Goal: Task Accomplishment & Management: Use online tool/utility

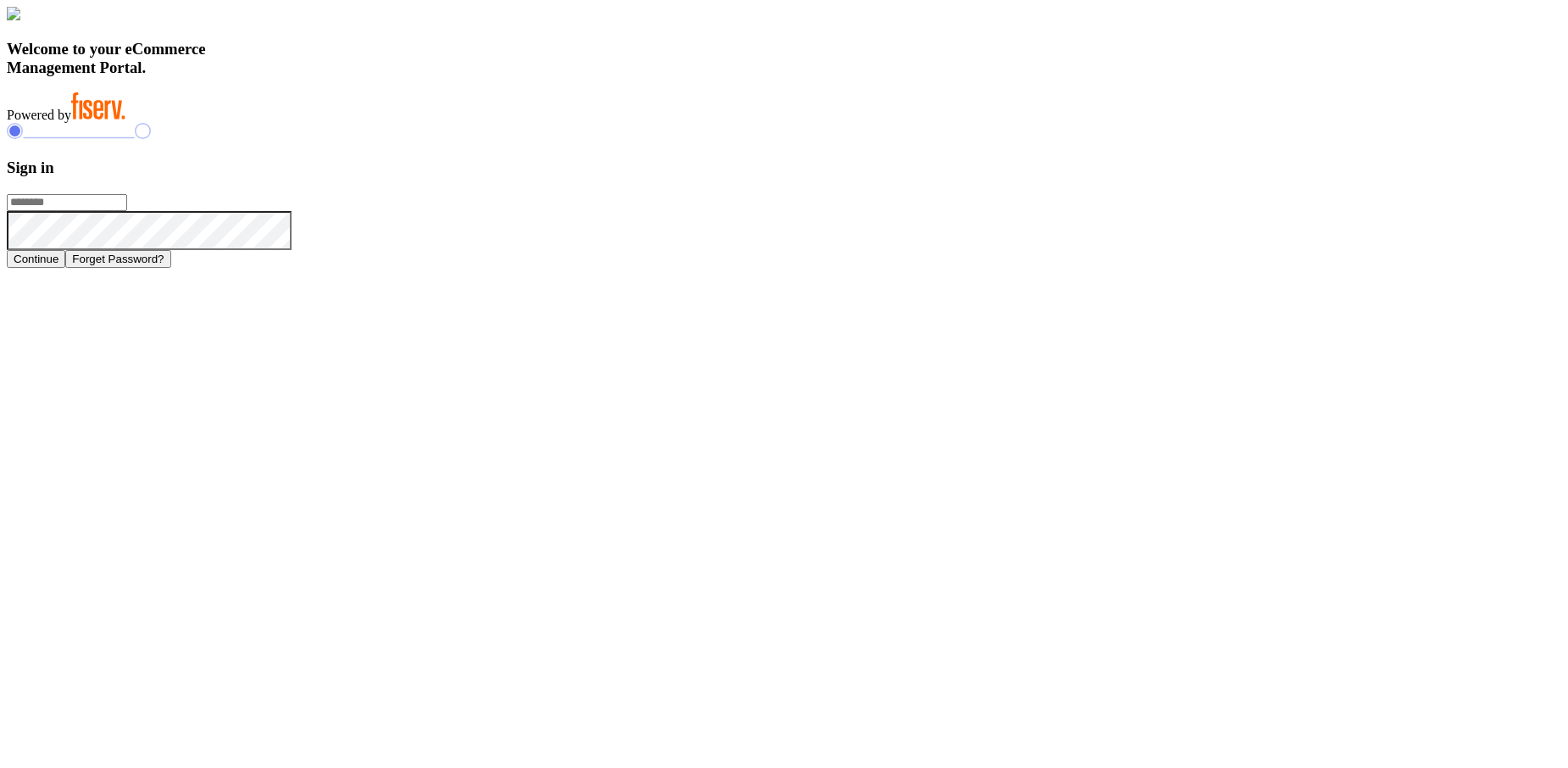
click at [127, 211] on input "text" at bounding box center [66, 202] width 120 height 17
type input "**********"
click at [65, 268] on button "Continue" at bounding box center [35, 259] width 59 height 18
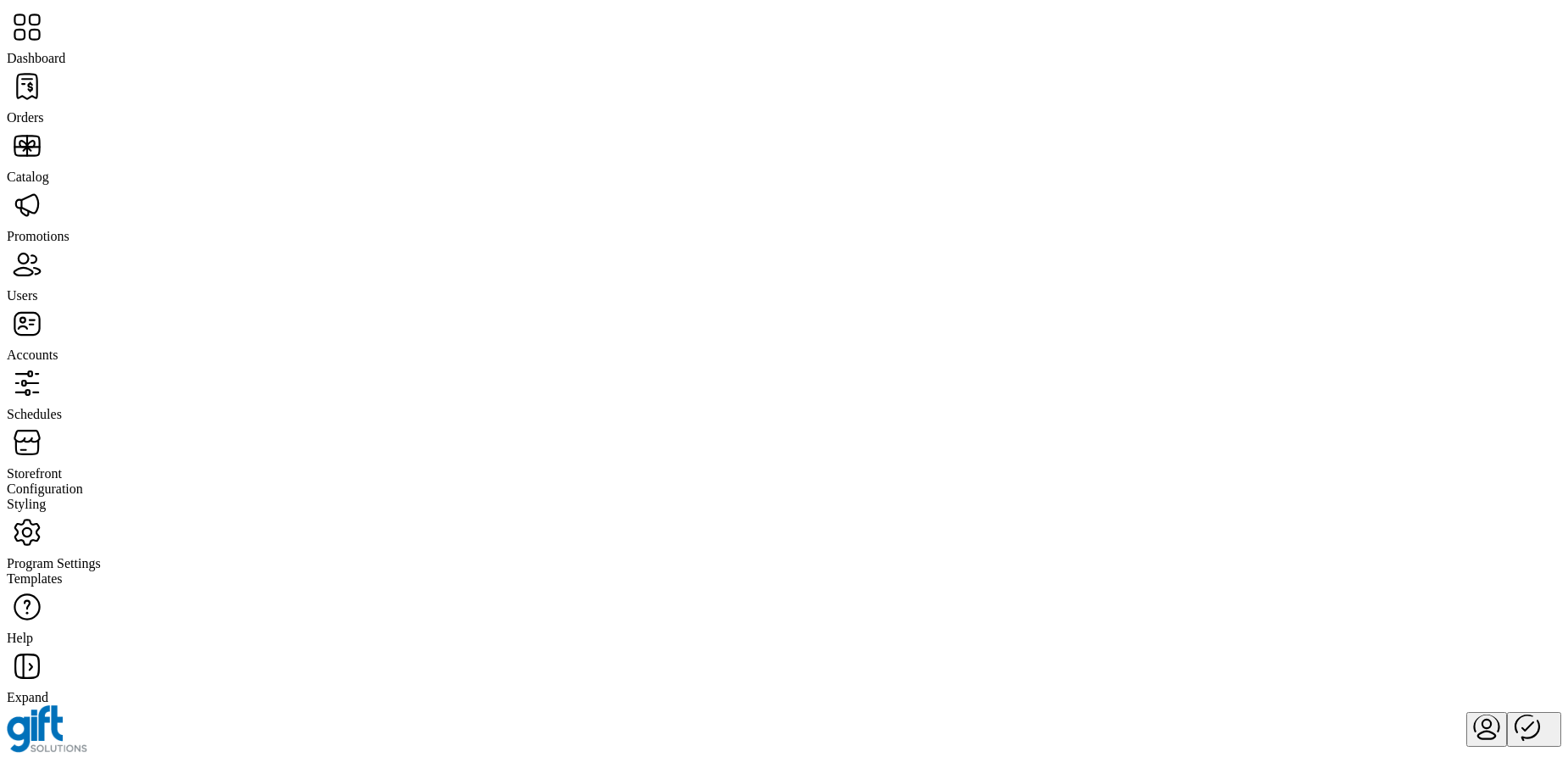
click at [62, 466] on span "Storefront" at bounding box center [33, 474] width 55 height 14
click at [83, 482] on span "Configuration" at bounding box center [44, 489] width 76 height 14
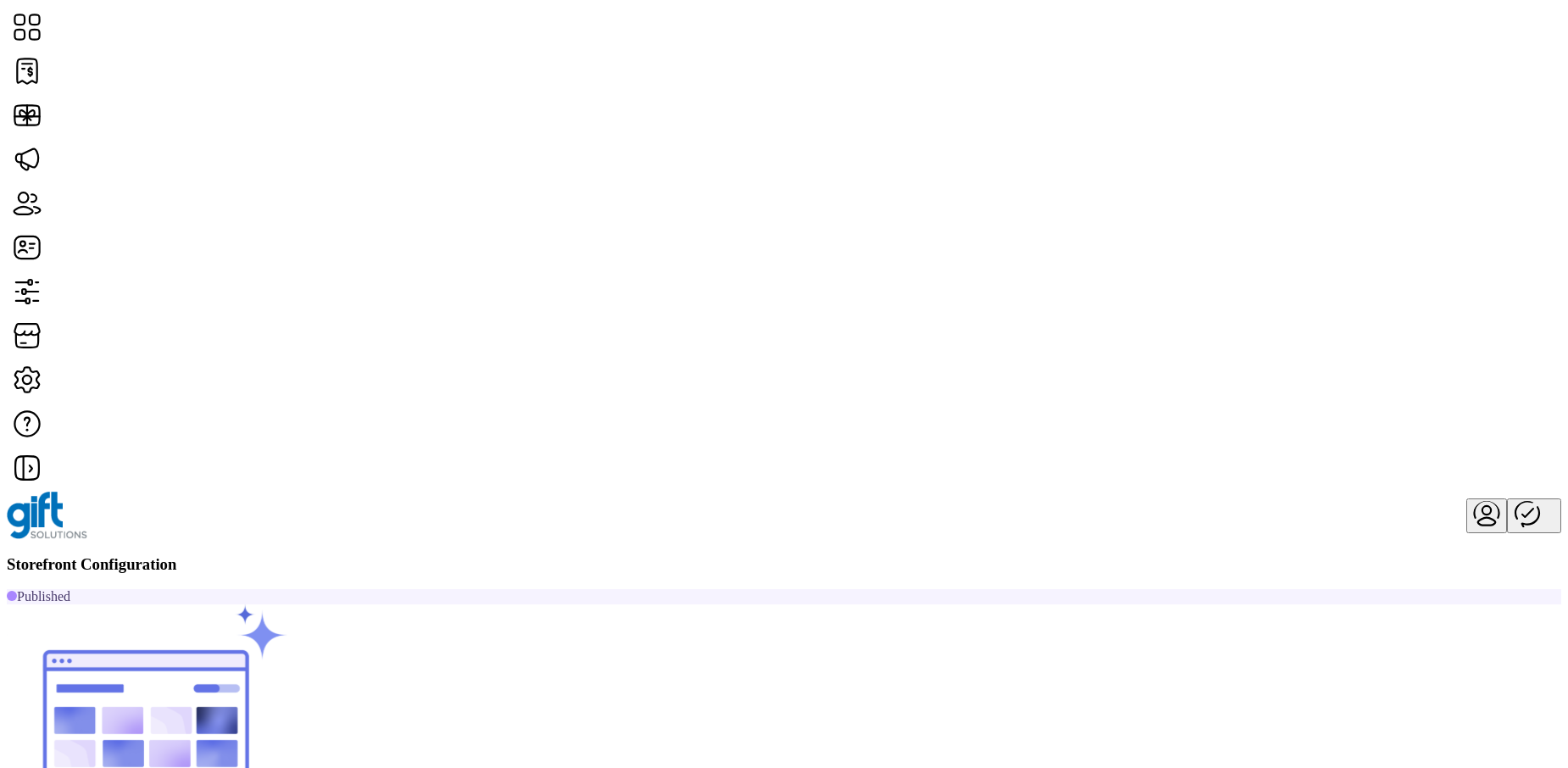
click at [1244, 367] on span "Custom Messaging" at bounding box center [1192, 360] width 104 height 14
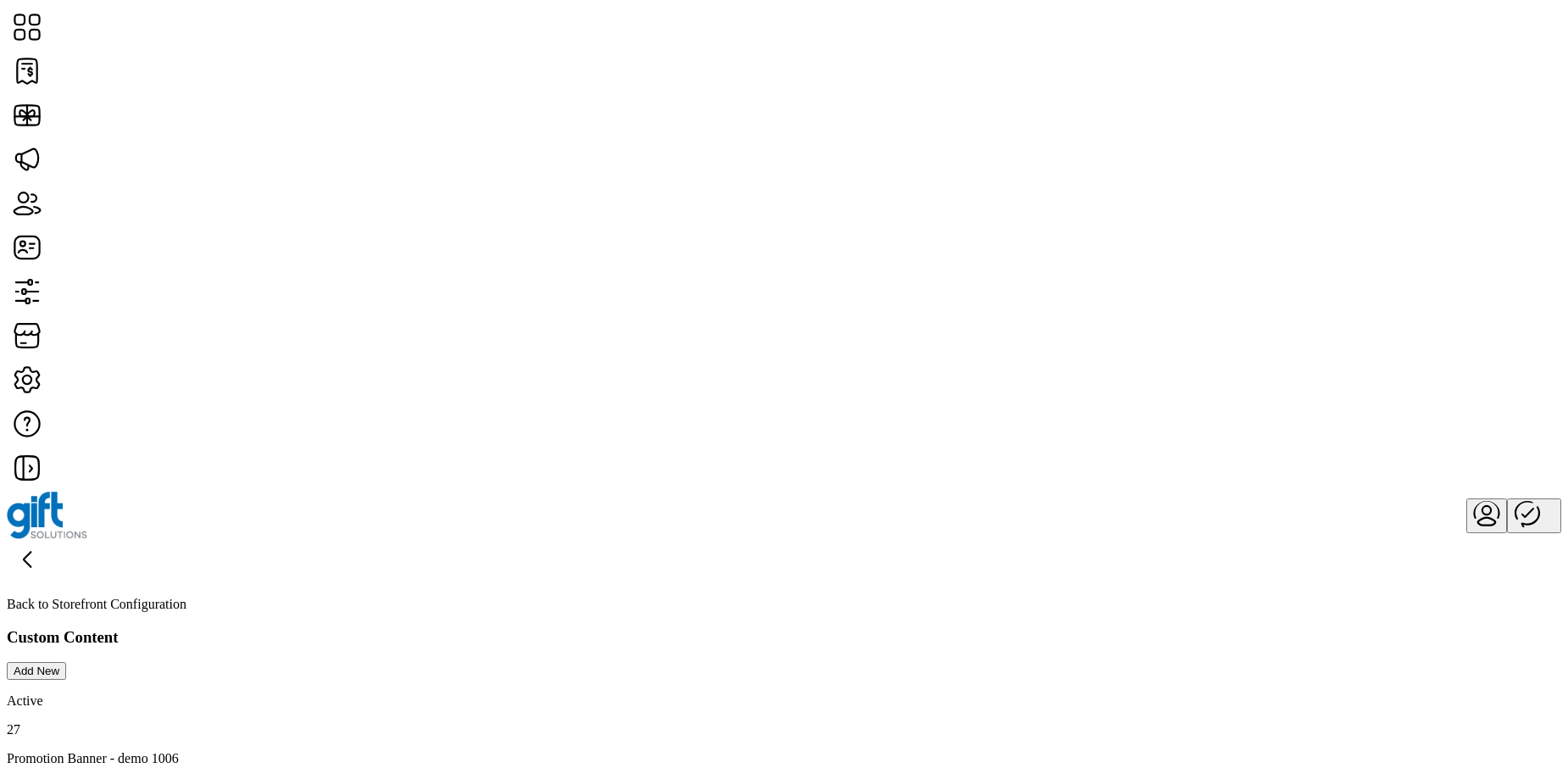
click at [66, 662] on button "Add New" at bounding box center [36, 671] width 60 height 18
click at [869, 767] on icon "Insert/edit image" at bounding box center [861, 782] width 15 height 15
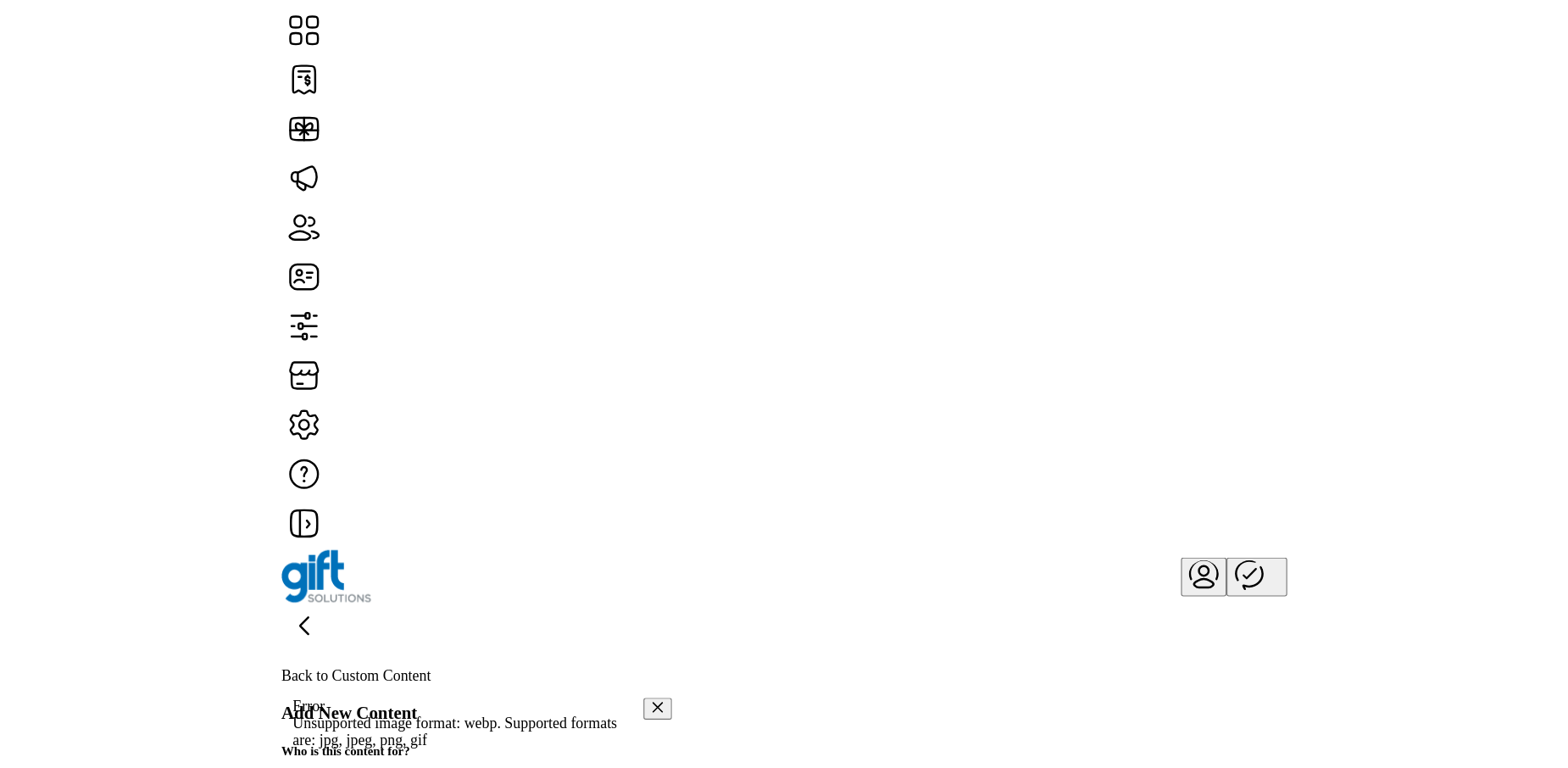
scroll to position [494, 0]
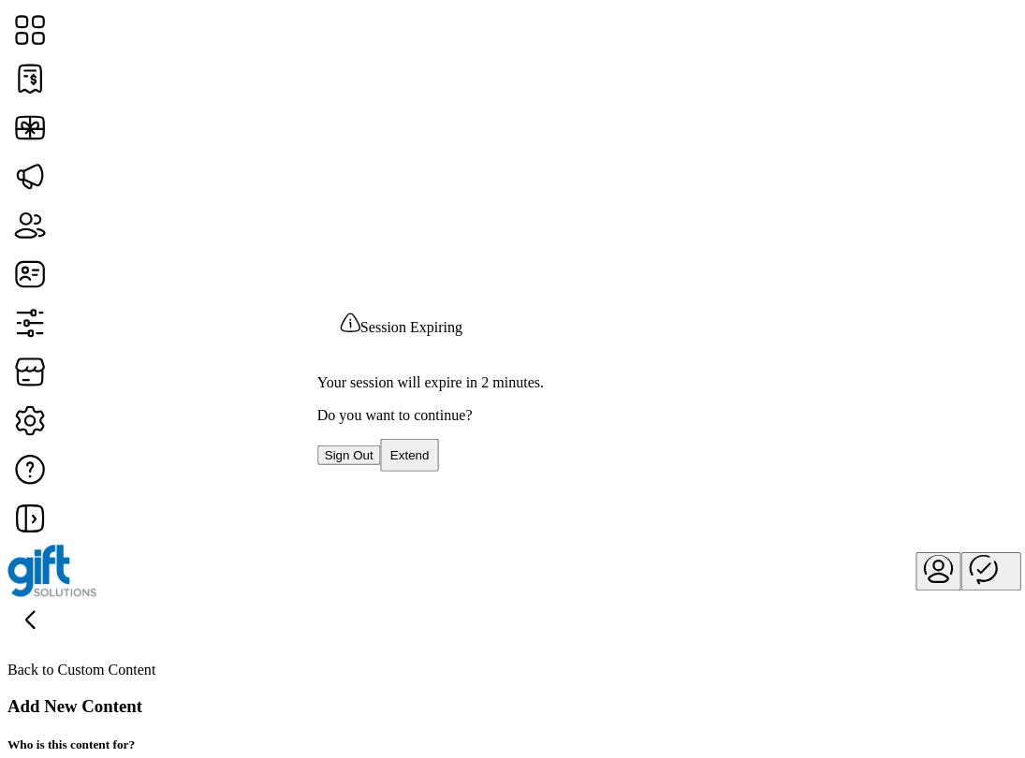
click at [428, 456] on span "Extend" at bounding box center [408, 454] width 39 height 14
